Goal: Find specific page/section: Find specific page/section

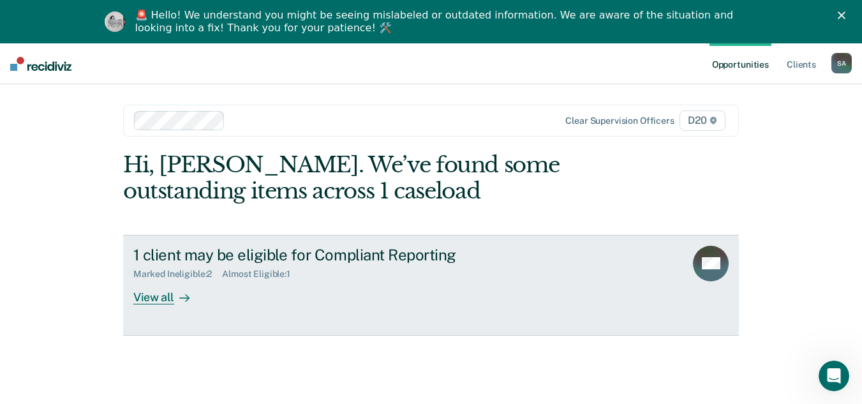
click at [382, 283] on div "1 client may be eligible for Compliant Reporting Marked Ineligible : 2 Almost E…" at bounding box center [372, 275] width 479 height 59
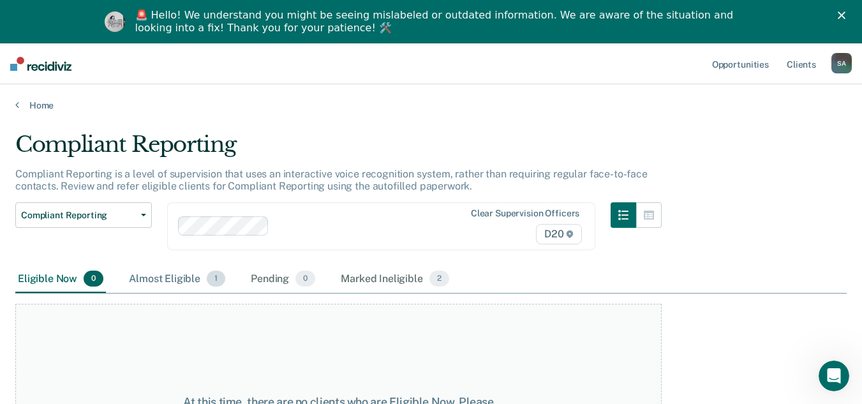
click at [182, 275] on div "Almost Eligible 1" at bounding box center [176, 279] width 101 height 28
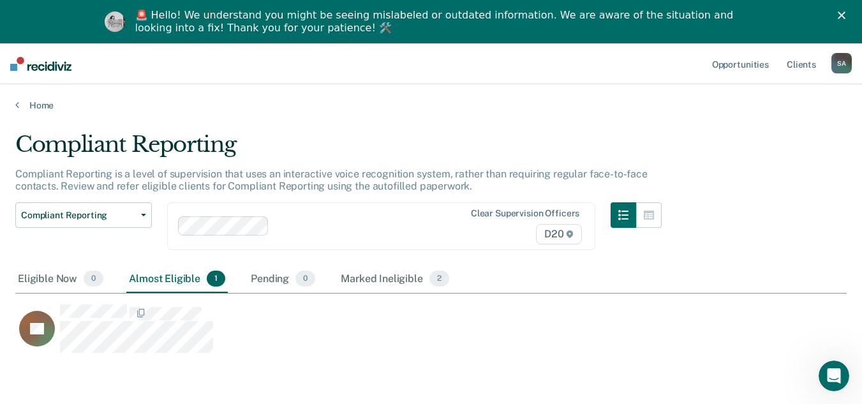
scroll to position [211, 822]
click at [500, 265] on div "Eligible Now 0 Almost Eligible 1 Pending 0 Marked Ineligible 2" at bounding box center [430, 279] width 831 height 29
